Goal: Obtain resource: Obtain resource

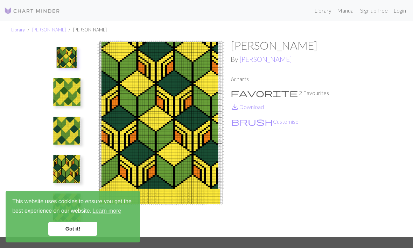
click at [64, 96] on img at bounding box center [67, 92] width 28 height 28
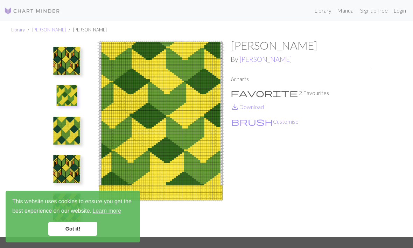
click at [65, 130] on img at bounding box center [67, 131] width 28 height 28
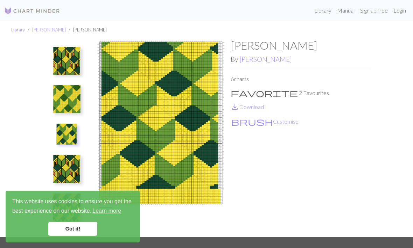
click at [66, 166] on img at bounding box center [67, 169] width 28 height 28
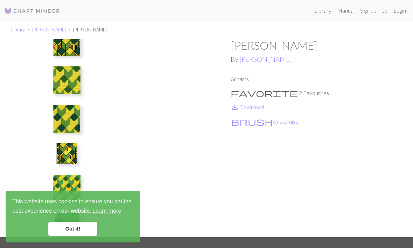
scroll to position [18, 0]
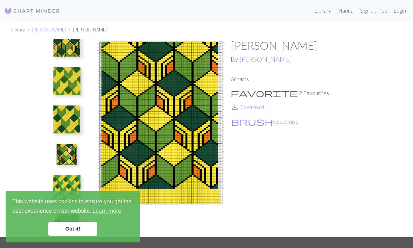
click at [63, 230] on link "Got it!" at bounding box center [72, 229] width 49 height 14
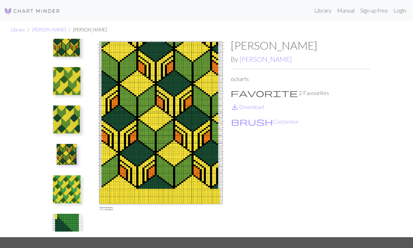
click at [64, 194] on img at bounding box center [67, 190] width 28 height 28
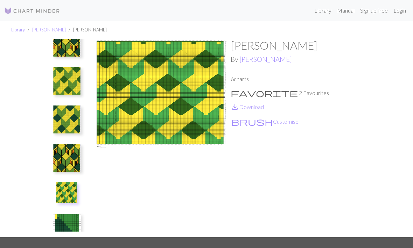
click at [66, 181] on button at bounding box center [67, 193] width 30 height 26
click at [57, 227] on img at bounding box center [67, 228] width 28 height 28
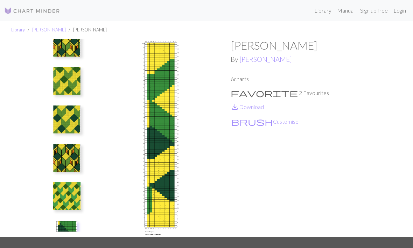
click at [59, 157] on img at bounding box center [67, 158] width 28 height 28
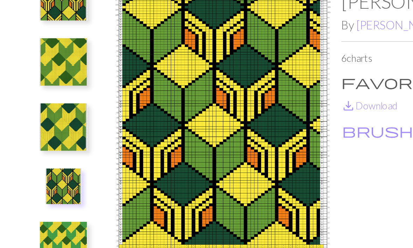
scroll to position [0, 0]
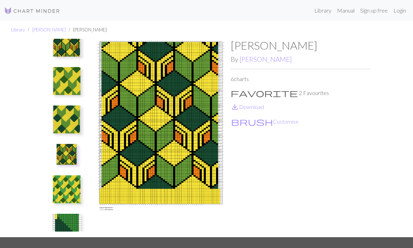
click at [260, 122] on button "brush Customise" at bounding box center [265, 121] width 68 height 9
